Goal: Communication & Community: Connect with others

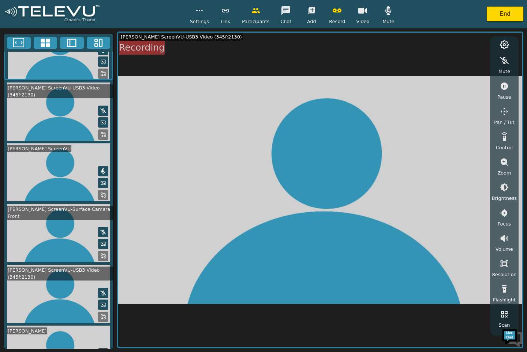
scroll to position [31, 0]
click at [100, 319] on icon at bounding box center [103, 316] width 6 height 6
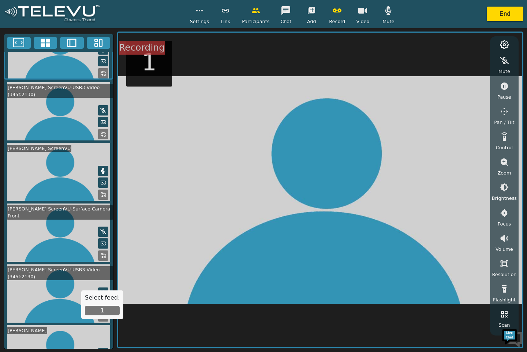
click at [107, 308] on button "1" at bounding box center [102, 310] width 35 height 10
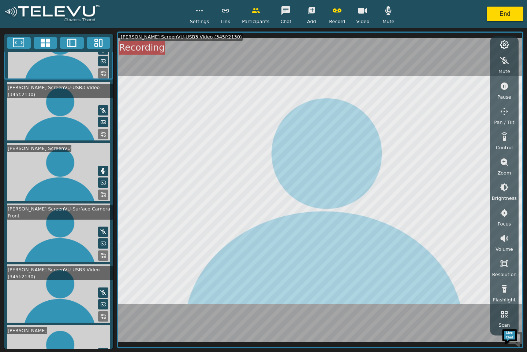
scroll to position [74, 0]
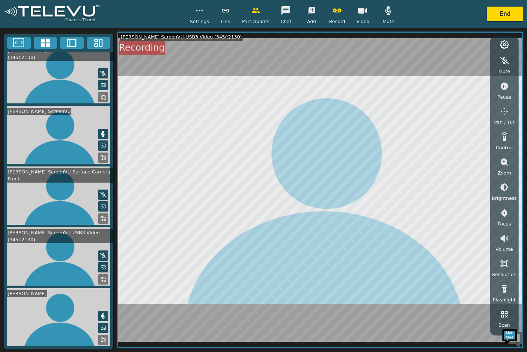
click at [98, 315] on button at bounding box center [103, 316] width 10 height 10
click at [100, 341] on icon at bounding box center [103, 340] width 6 height 6
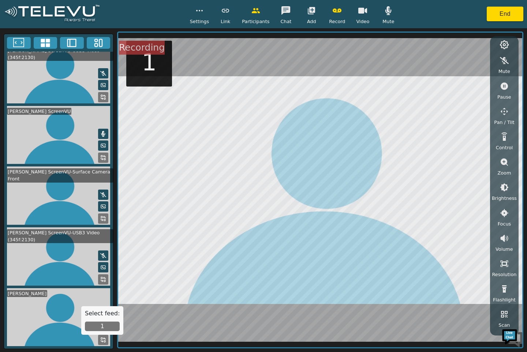
click at [96, 325] on button "1" at bounding box center [102, 326] width 35 height 10
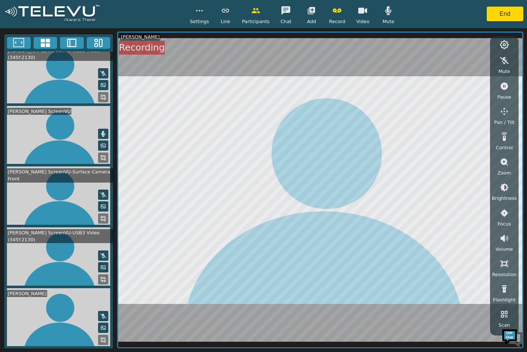
click at [45, 265] on video at bounding box center [58, 256] width 109 height 58
click at [59, 263] on video at bounding box center [58, 256] width 109 height 58
click at [100, 282] on icon at bounding box center [103, 279] width 6 height 6
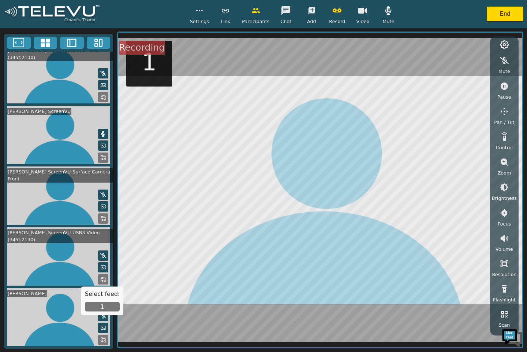
click at [98, 307] on button "1" at bounding box center [102, 307] width 35 height 10
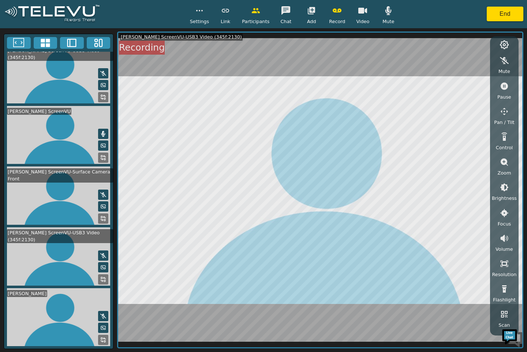
click at [100, 282] on icon at bounding box center [103, 279] width 6 height 6
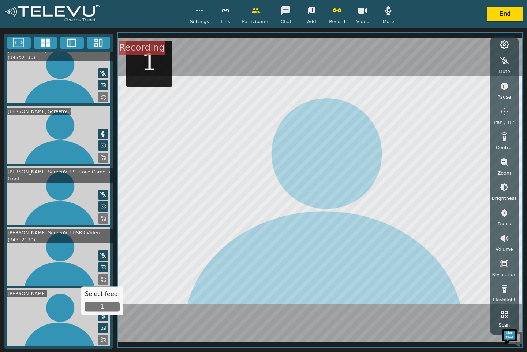
click at [98, 307] on button "1" at bounding box center [102, 307] width 35 height 10
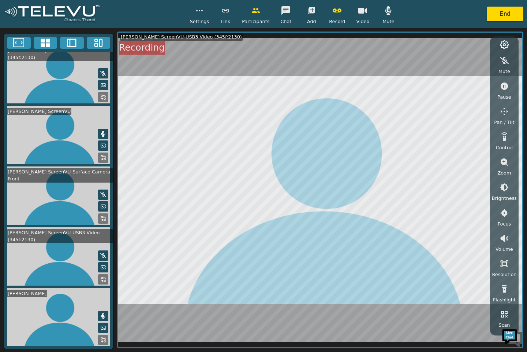
click at [100, 318] on icon at bounding box center [103, 316] width 6 height 6
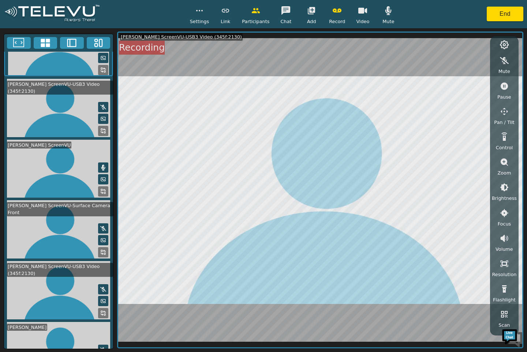
scroll to position [0, 0]
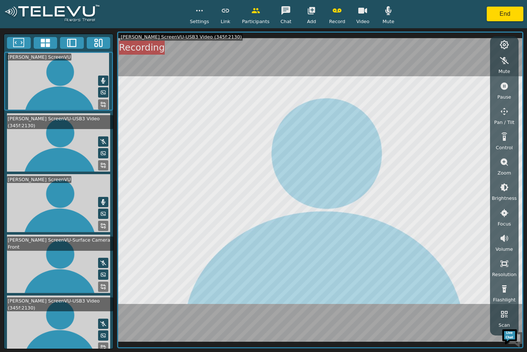
click at [98, 263] on button at bounding box center [103, 262] width 10 height 10
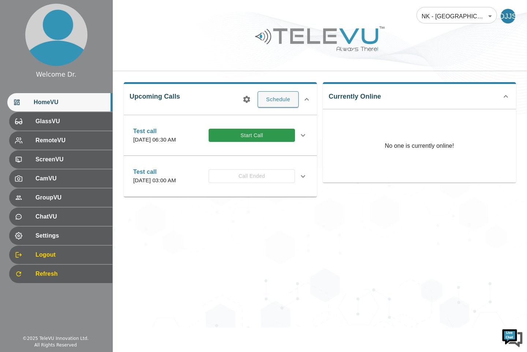
click at [265, 134] on button "Start Call" at bounding box center [252, 136] width 86 height 14
click at [266, 142] on button "Start Call" at bounding box center [252, 136] width 86 height 14
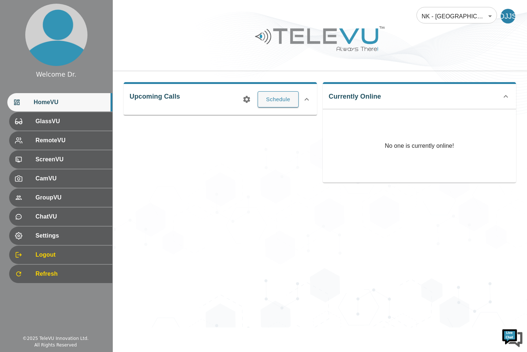
click at [273, 99] on button "Schedule" at bounding box center [278, 99] width 41 height 16
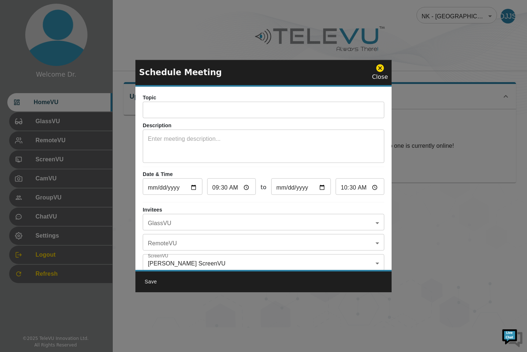
click at [356, 190] on input "10:30" at bounding box center [360, 187] width 49 height 15
click at [368, 187] on input "10:30" at bounding box center [360, 187] width 49 height 15
type input "14:30"
click at [235, 109] on input "text" at bounding box center [264, 110] width 242 height 15
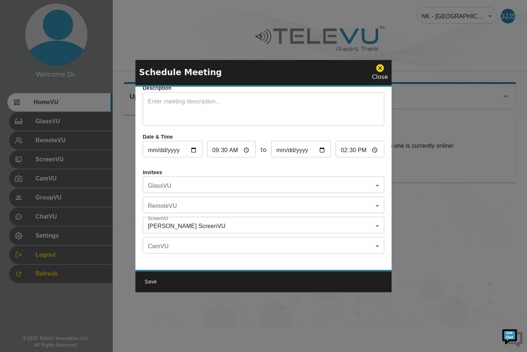
scroll to position [43, 0]
type input "Test"
click at [150, 282] on button "Save" at bounding box center [150, 282] width 23 height 14
click at [148, 281] on div "NK - [GEOGRAPHIC_DATA] - [PERSON_NAME] 212 ​ DJJS Upcoming Calls Schedule Curre…" at bounding box center [320, 163] width 415 height 327
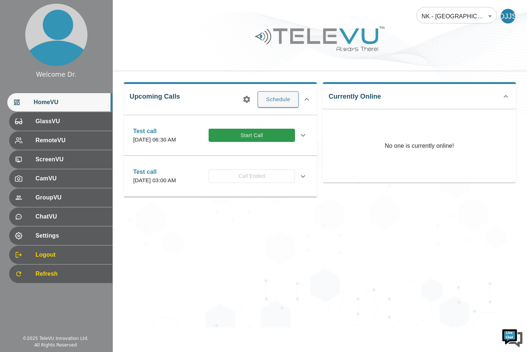
click at [261, 141] on button "Start Call" at bounding box center [252, 136] width 86 height 14
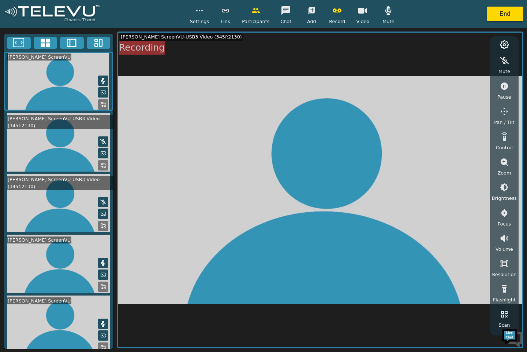
click at [504, 16] on button "End" at bounding box center [505, 14] width 37 height 15
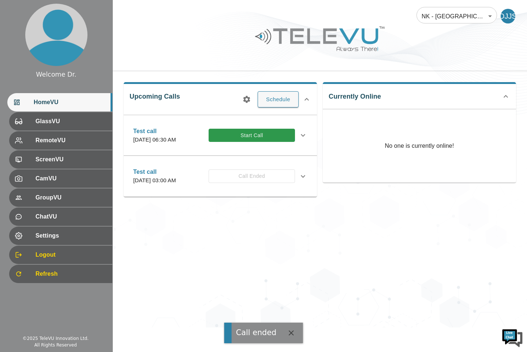
click at [303, 139] on icon at bounding box center [303, 135] width 9 height 9
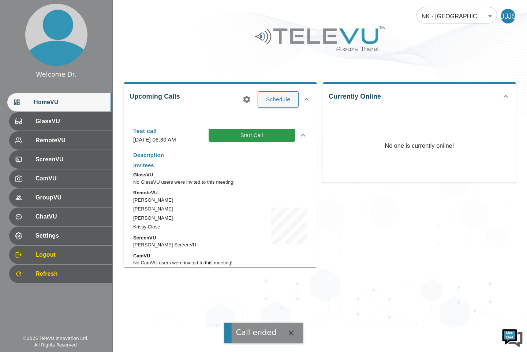
click at [262, 140] on button "Start Call" at bounding box center [252, 136] width 86 height 14
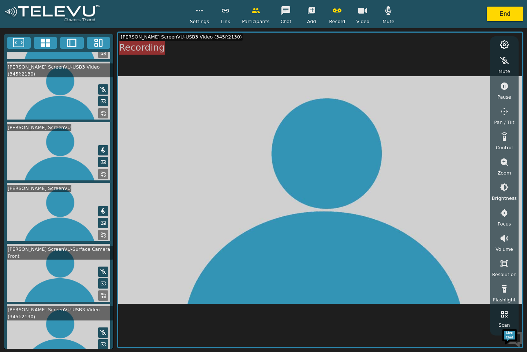
scroll to position [114, 0]
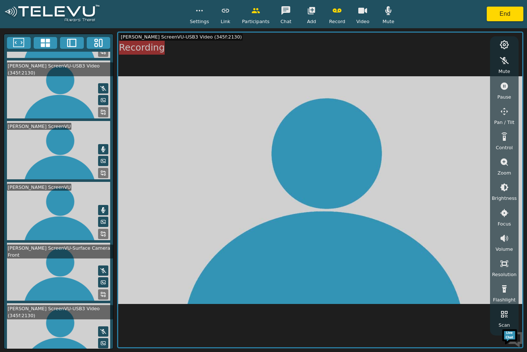
click at [522, 346] on img at bounding box center [513, 337] width 22 height 22
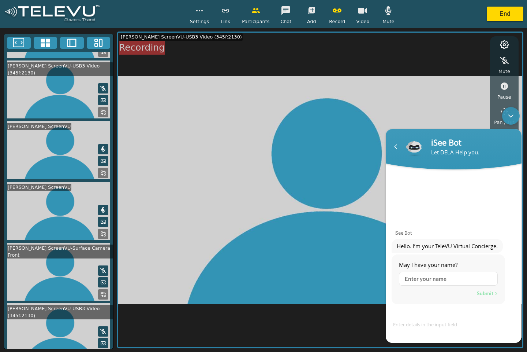
click at [245, 245] on video at bounding box center [320, 190] width 404 height 314
click at [507, 12] on button "End" at bounding box center [505, 14] width 37 height 15
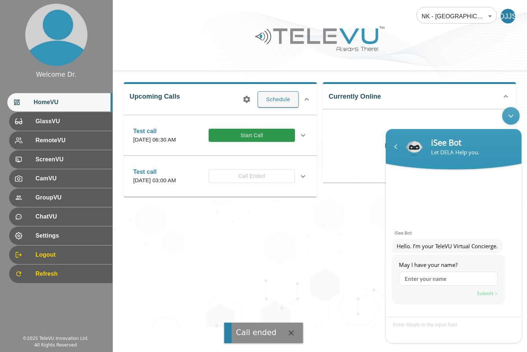
click at [512, 119] on div "Minimize live chat window" at bounding box center [512, 116] width 18 height 18
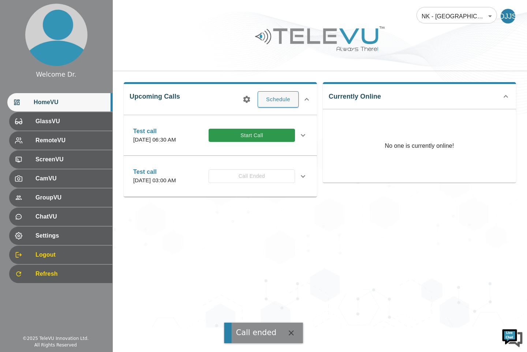
click at [64, 100] on span "HomeVU" at bounding box center [70, 102] width 73 height 9
click at [257, 140] on button "Start Call" at bounding box center [252, 136] width 86 height 14
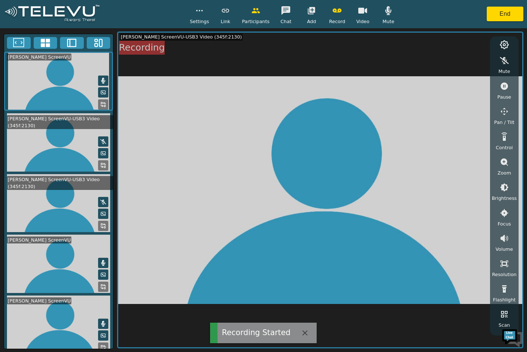
click at [509, 11] on button "End" at bounding box center [505, 14] width 37 height 15
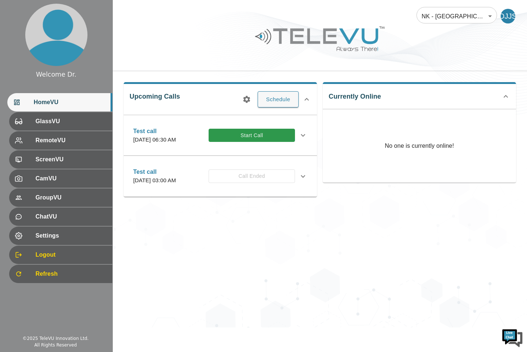
click at [259, 140] on button "Start Call" at bounding box center [252, 136] width 86 height 14
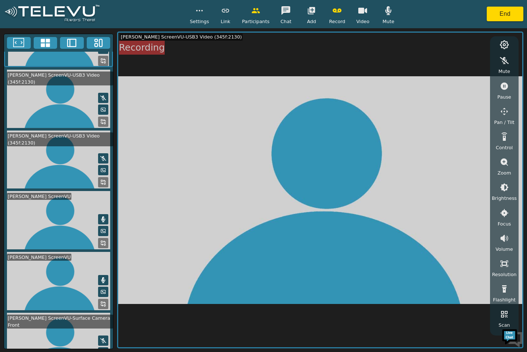
scroll to position [55, 0]
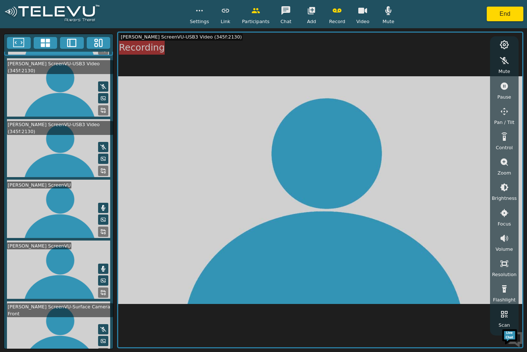
click at [100, 326] on icon at bounding box center [103, 329] width 6 height 6
click at [101, 326] on icon at bounding box center [103, 329] width 4 height 6
click at [509, 18] on button "End" at bounding box center [505, 14] width 37 height 15
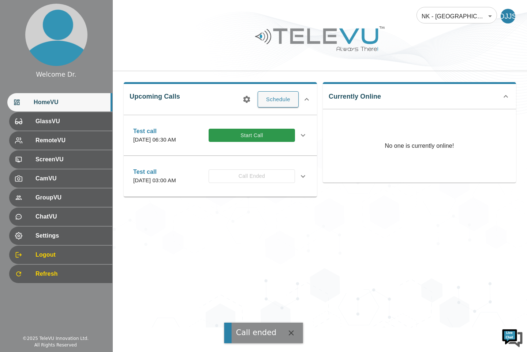
click at [263, 139] on button "Start Call" at bounding box center [252, 136] width 86 height 14
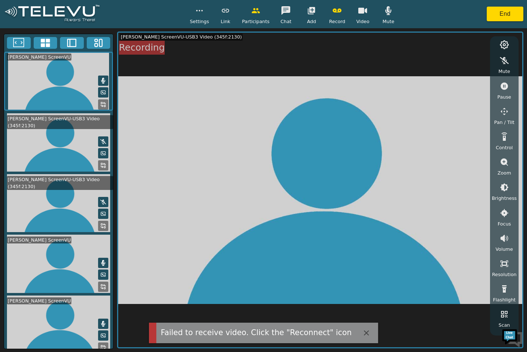
click at [355, 15] on button "button" at bounding box center [363, 10] width 18 height 15
click at [365, 10] on icon "button" at bounding box center [363, 10] width 9 height 9
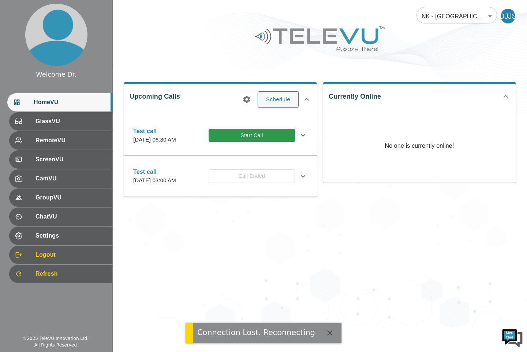
click at [264, 141] on button "Start Call" at bounding box center [252, 136] width 86 height 14
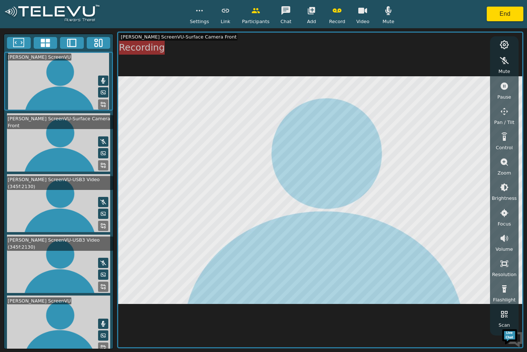
click at [503, 13] on button "End" at bounding box center [505, 14] width 37 height 15
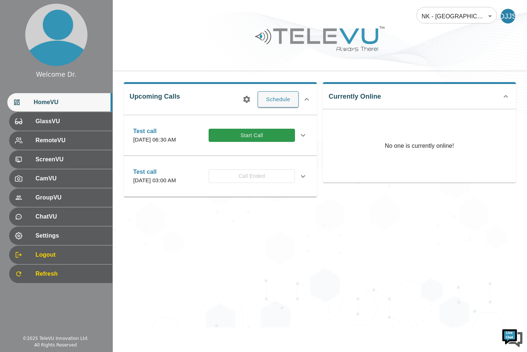
click at [259, 142] on button "Start Call" at bounding box center [252, 136] width 86 height 14
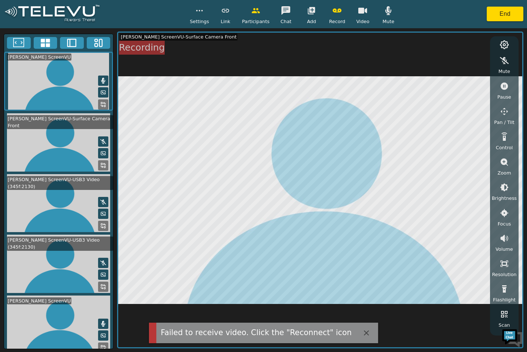
click at [501, 12] on button "End" at bounding box center [505, 14] width 37 height 15
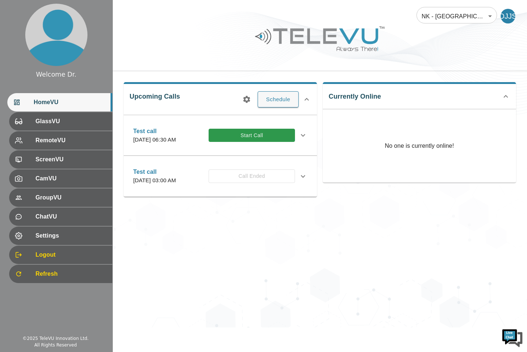
click at [55, 75] on div "Welcome Dr." at bounding box center [56, 75] width 40 height 10
click at [492, 16] on body "Welcome Dr. HomeVU GlassVU RemoteVU ScreenVU CamVU GroupVU ChatVU Settings Logo…" at bounding box center [263, 163] width 527 height 327
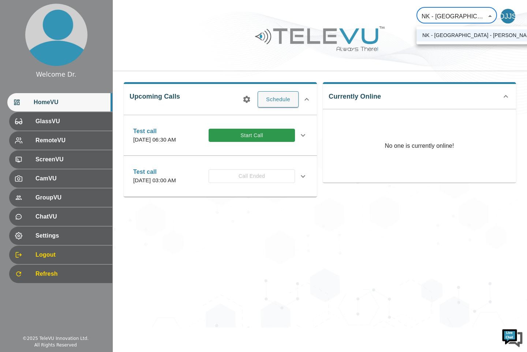
click at [511, 16] on div at bounding box center [263, 176] width 527 height 352
click at [509, 15] on div "DJJS" at bounding box center [508, 16] width 15 height 15
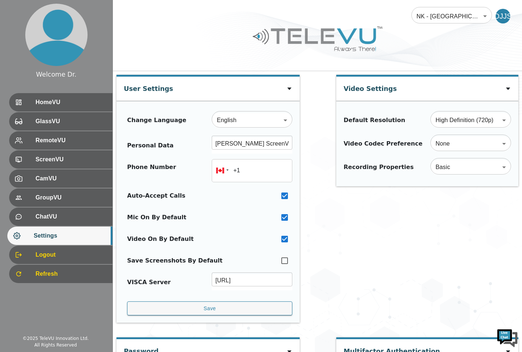
click at [55, 102] on span "HomeVU" at bounding box center [71, 102] width 71 height 9
